Goal: Go to known website: Access a specific website the user already knows

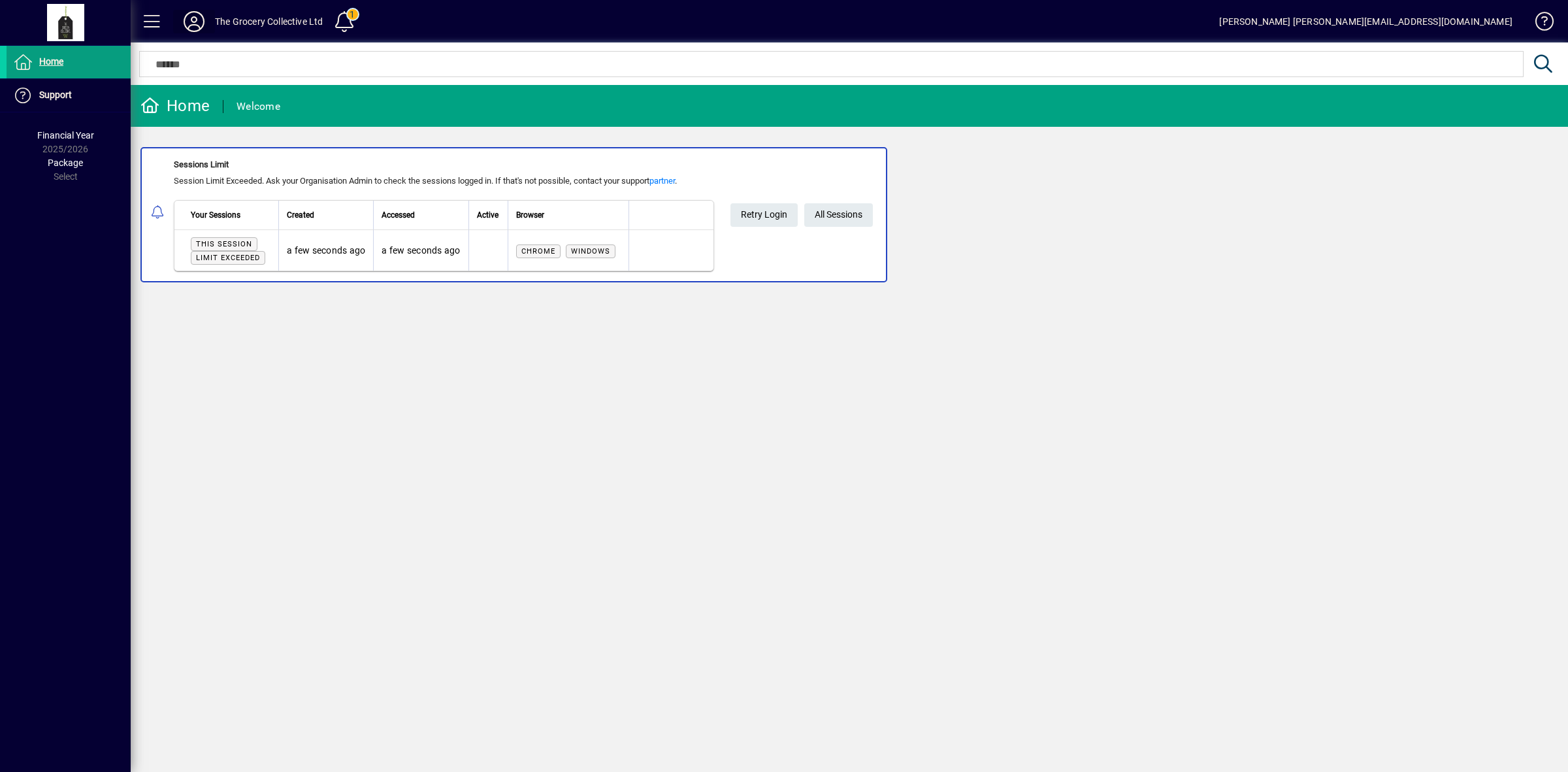
click at [200, 21] on icon at bounding box center [194, 21] width 26 height 21
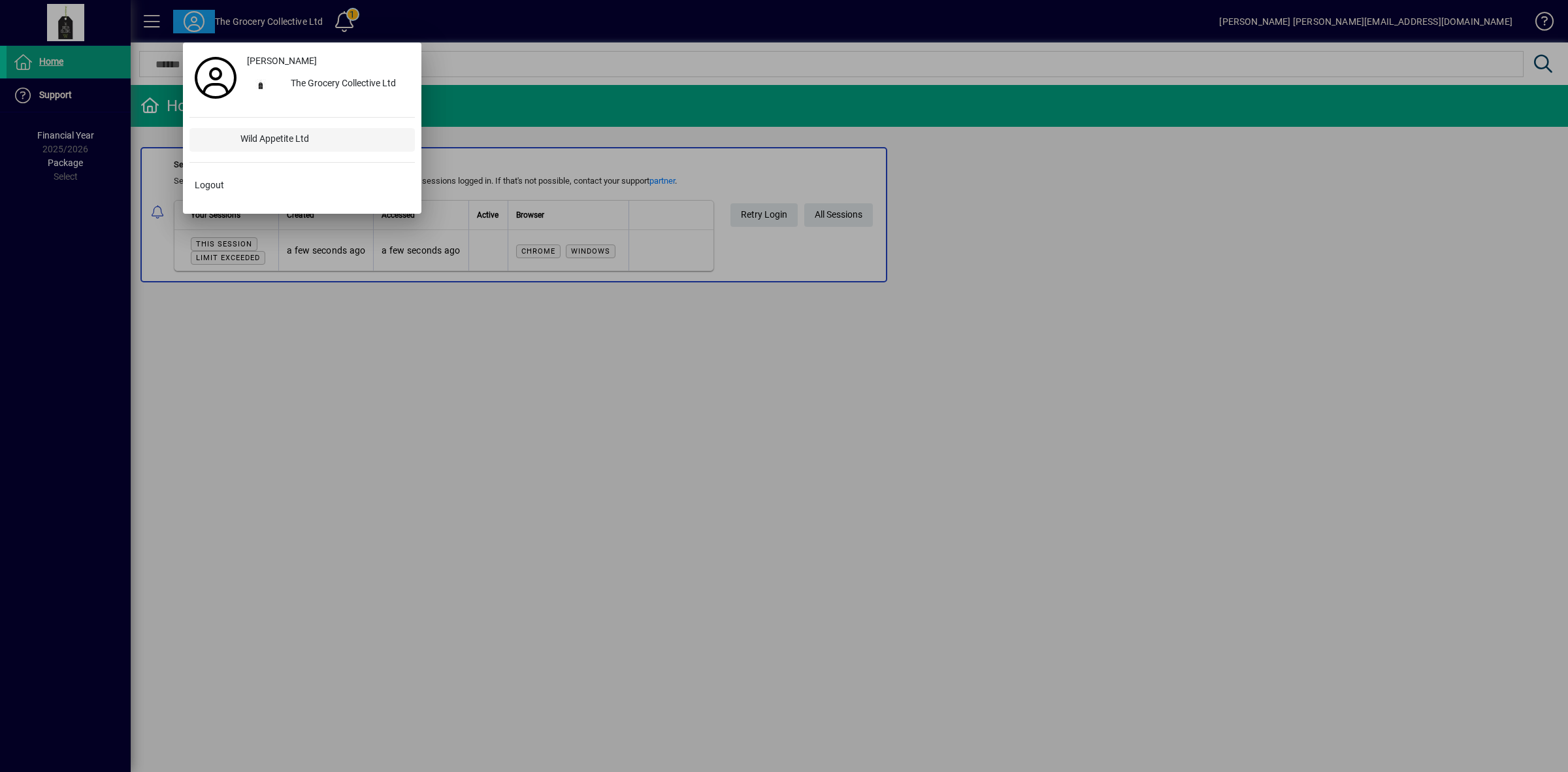
click at [249, 142] on div "Wild Appetite Ltd" at bounding box center [322, 140] width 185 height 23
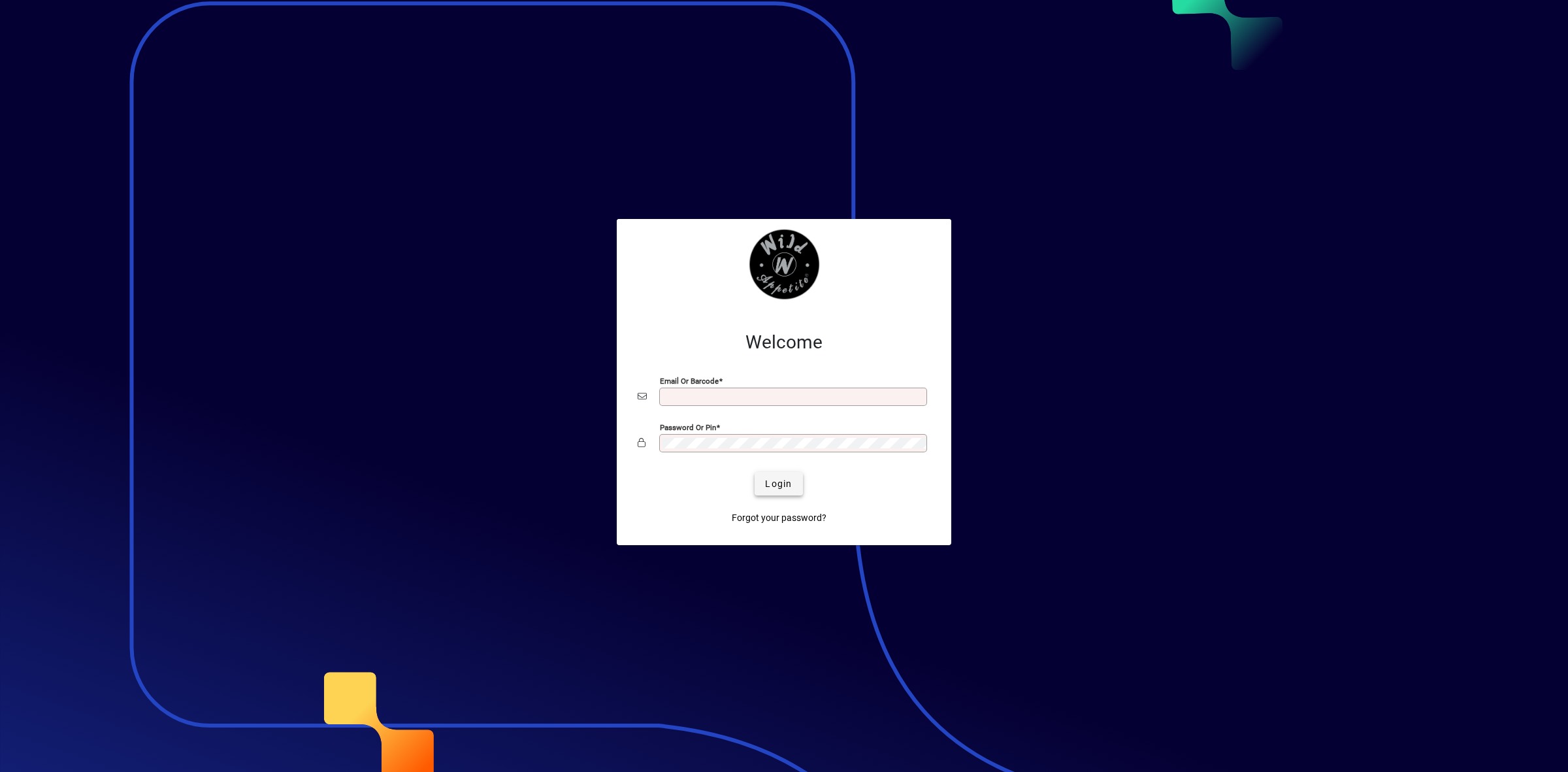
type input "**********"
click at [766, 478] on span "Login" at bounding box center [779, 484] width 27 height 14
